Goal: Obtain resource: Download file/media

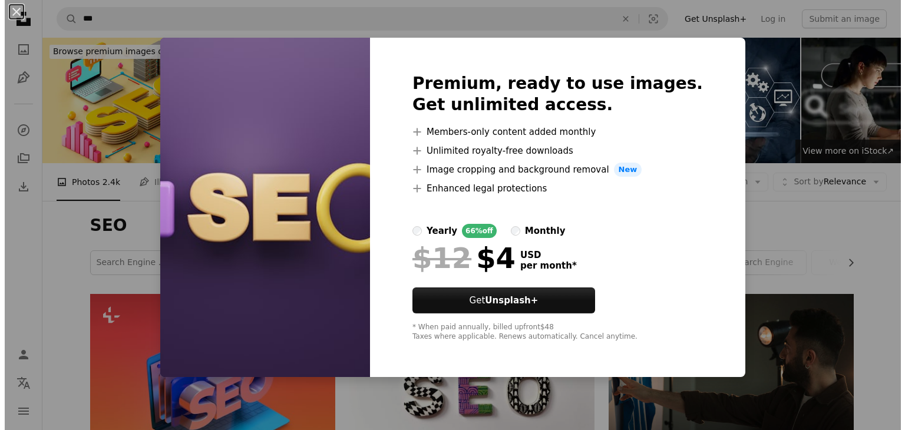
scroll to position [1788, 0]
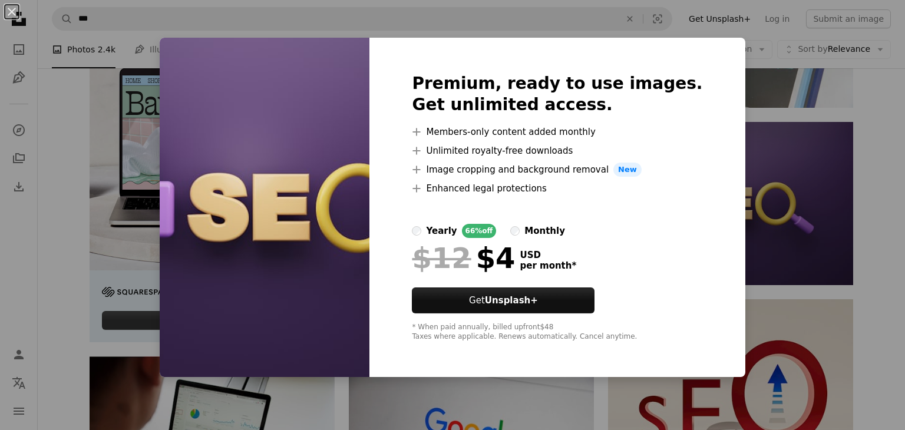
click at [771, 51] on div "An X shape Premium, ready to use images. Get unlimited access. A plus sign Memb…" at bounding box center [452, 215] width 905 height 430
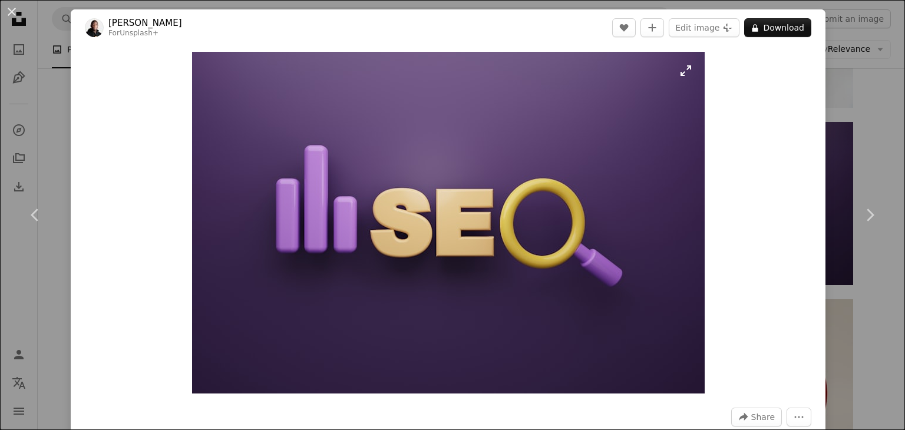
drag, startPoint x: 771, startPoint y: 51, endPoint x: 508, endPoint y: 123, distance: 273.0
click at [508, 123] on img "Zoom in on this image" at bounding box center [448, 223] width 513 height 342
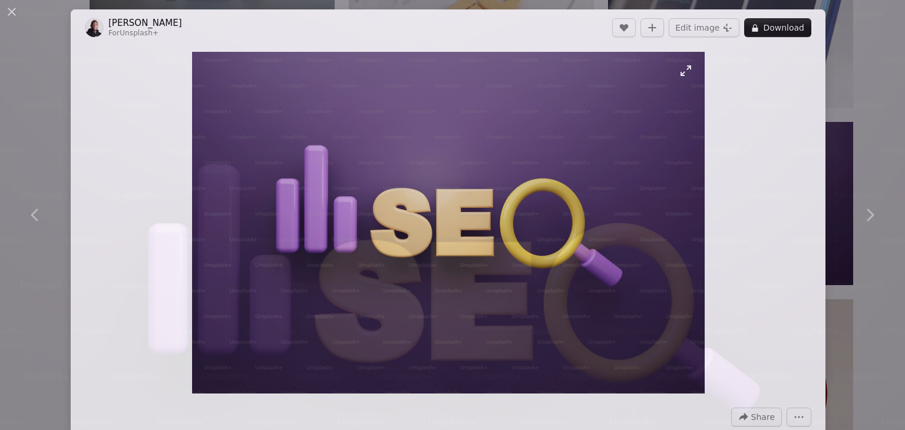
scroll to position [81, 0]
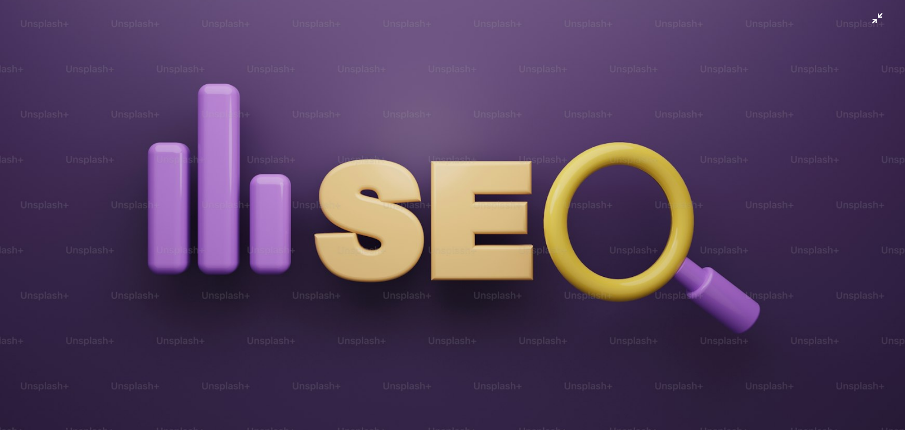
click at [815, 95] on img "Zoom out on this image" at bounding box center [452, 221] width 907 height 604
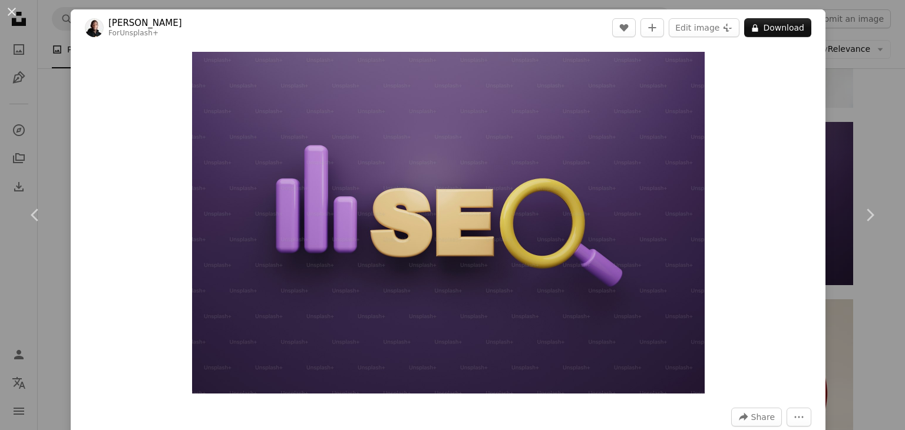
click at [874, 151] on div "An X shape Chevron left Chevron right [PERSON_NAME] For Unsplash+ A heart A plu…" at bounding box center [452, 215] width 905 height 430
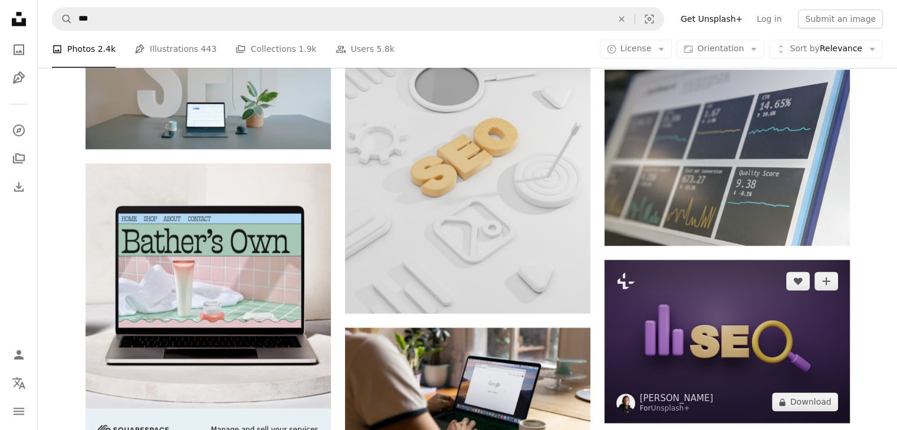
scroll to position [1787, 0]
